Goal: Find specific page/section: Find specific page/section

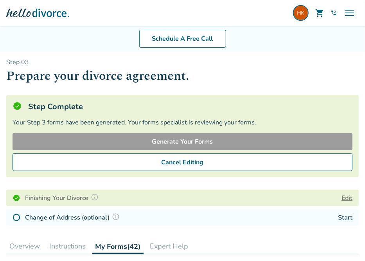
click at [38, 14] on div at bounding box center [37, 13] width 63 height 16
click at [299, 16] on img at bounding box center [301, 13] width 16 height 16
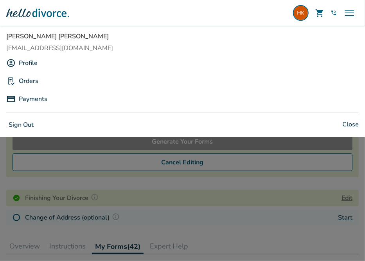
click at [28, 38] on span "Heidi Kendall" at bounding box center [182, 36] width 353 height 9
click at [31, 64] on link "Profile" at bounding box center [28, 63] width 19 height 15
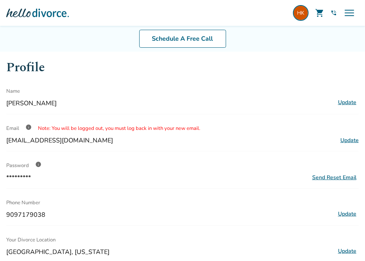
click at [31, 17] on div at bounding box center [37, 13] width 63 height 16
click at [44, 10] on div at bounding box center [37, 13] width 63 height 16
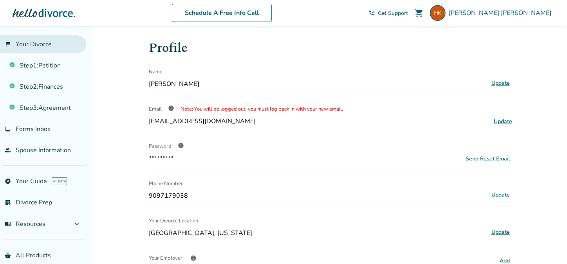
click at [40, 49] on link "flag_2 Your Divorce" at bounding box center [43, 44] width 86 height 18
